Goal: Task Accomplishment & Management: Use online tool/utility

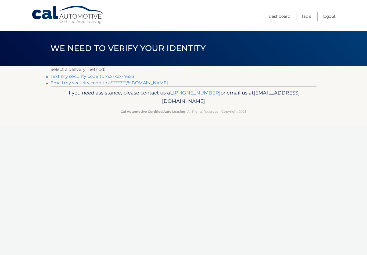
click at [115, 74] on link "Text my security code to xxx-xxx-4653" at bounding box center [93, 76] width 84 height 5
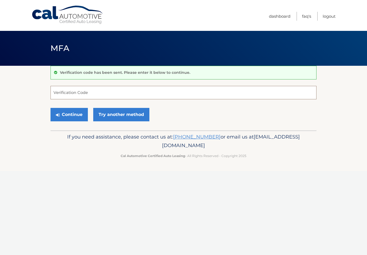
click at [106, 94] on input "Verification Code" at bounding box center [184, 92] width 266 height 13
type input "039295"
click at [72, 114] on button "Continue" at bounding box center [69, 114] width 37 height 13
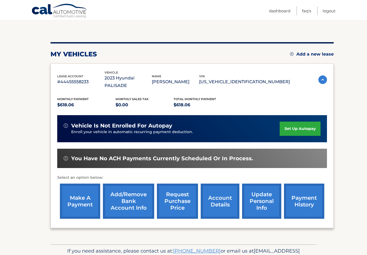
scroll to position [48, 0]
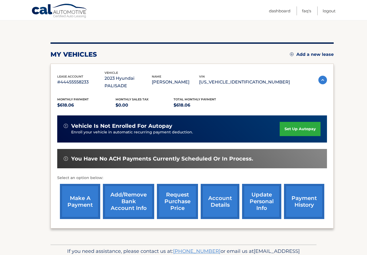
click at [83, 198] on link "make a payment" at bounding box center [80, 201] width 40 height 35
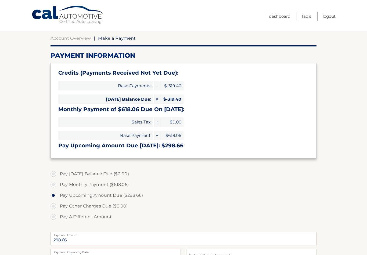
scroll to position [40, 0]
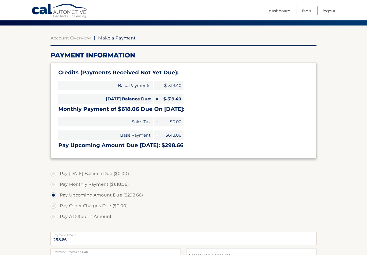
click at [55, 218] on label "Pay A Different Amount" at bounding box center [184, 217] width 266 height 11
click at [55, 218] on input "Pay A Different Amount" at bounding box center [55, 216] width 5 height 9
radio input "true"
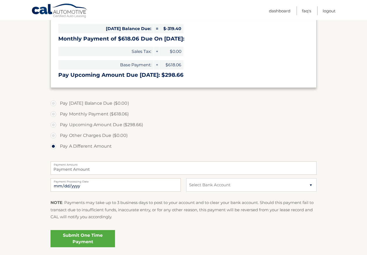
scroll to position [112, 0]
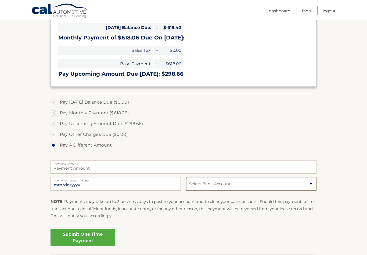
click at [310, 185] on select "Select Bank Account Checking CITIBANK NA *****1785 Checking CITIBANK NA *****17…" at bounding box center [251, 184] width 130 height 13
select select "ZDMxN2FmNmItYzZhNi00ZTQ5LTk4NzctMWFmN2JkYmY5N2Nm"
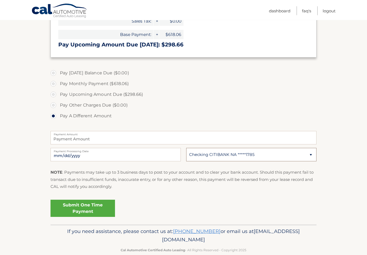
scroll to position [139, 0]
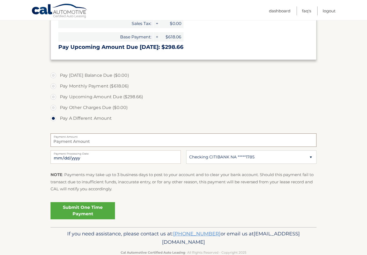
click at [106, 143] on input "Payment Amount" at bounding box center [184, 140] width 266 height 13
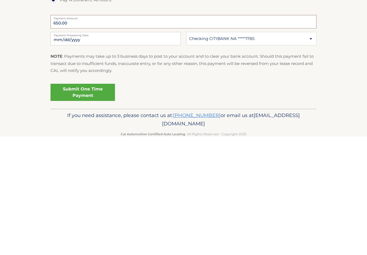
type input "650.00"
click at [95, 202] on link "Submit One Time Payment" at bounding box center [83, 210] width 65 height 17
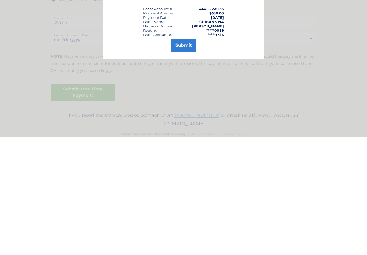
scroll to position [142, 0]
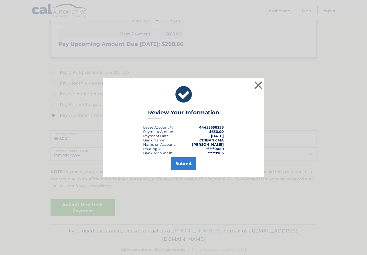
click at [188, 170] on button "Submit" at bounding box center [183, 164] width 25 height 13
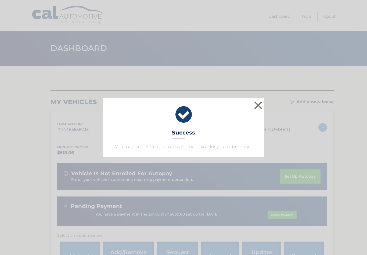
click at [262, 106] on button "×" at bounding box center [258, 105] width 11 height 11
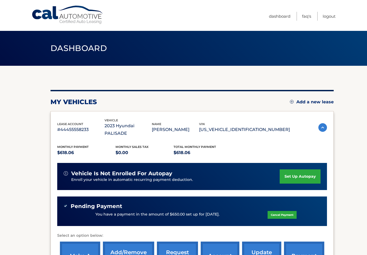
click at [332, 17] on link "Logout" at bounding box center [329, 16] width 13 height 9
